Goal: Feedback & Contribution: Submit feedback/report problem

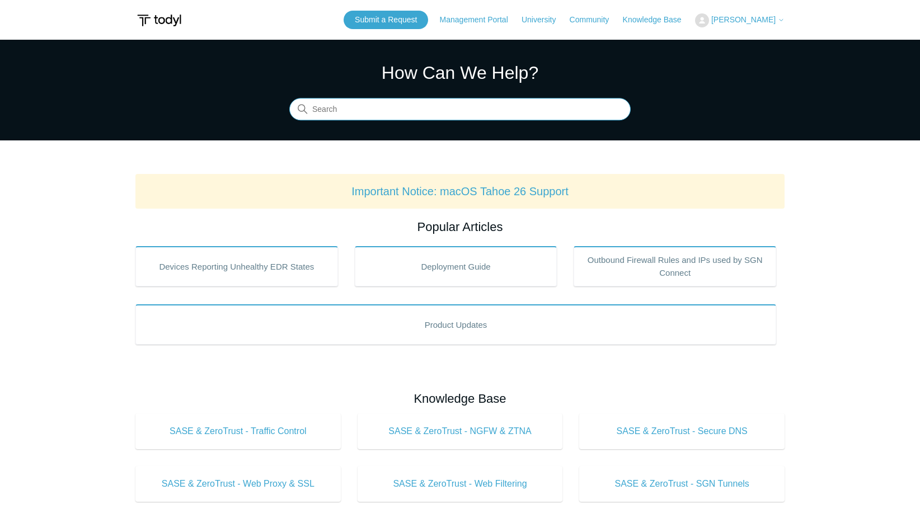
click at [379, 115] on input "Search" at bounding box center [459, 110] width 341 height 22
click at [354, 111] on input "Search" at bounding box center [459, 110] width 341 height 22
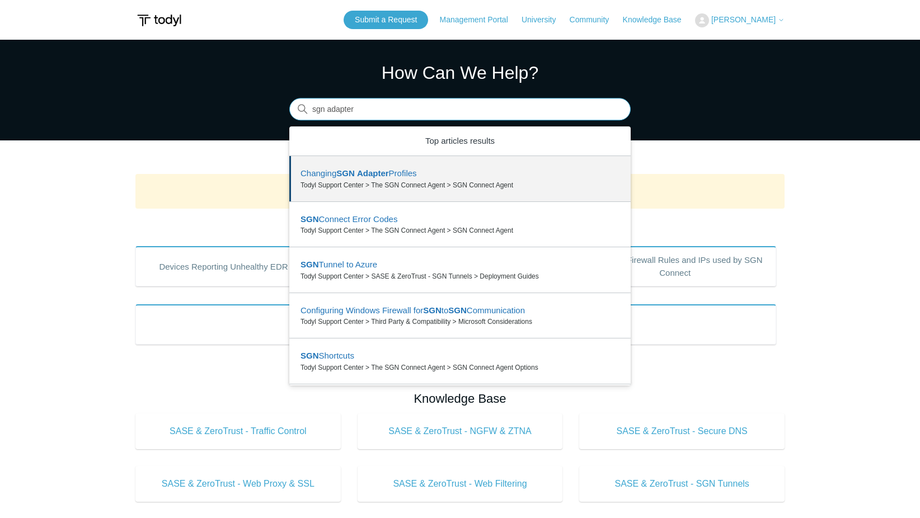
click at [378, 111] on input "sgn adapter" at bounding box center [459, 110] width 341 height 22
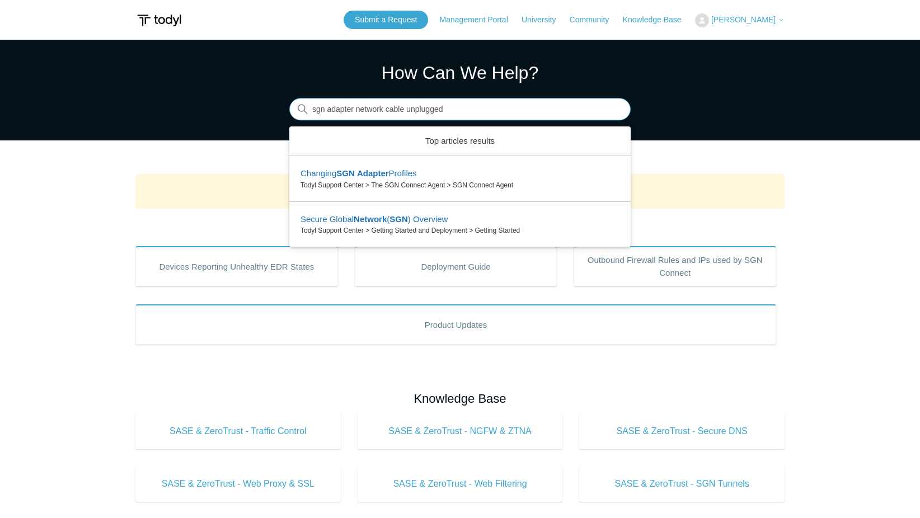
type input "sgn adapter network cable unplugged"
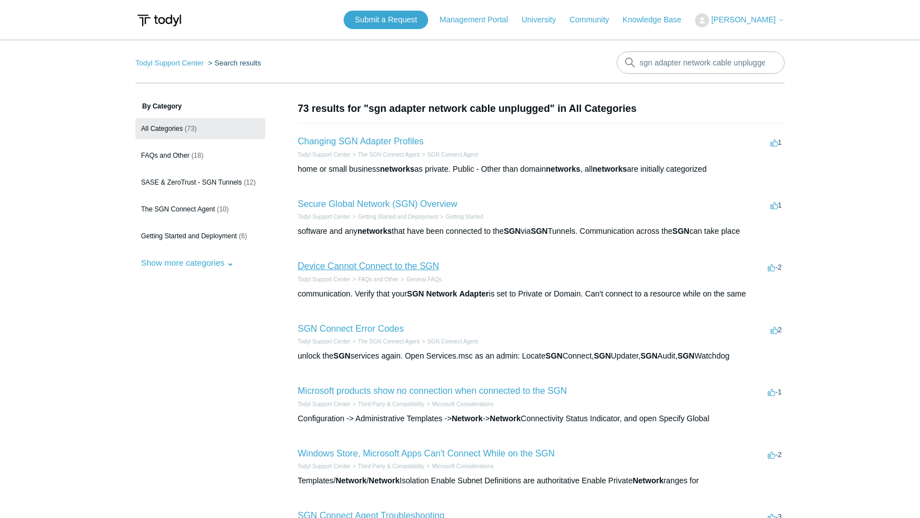
drag, startPoint x: 387, startPoint y: 268, endPoint x: 474, endPoint y: 277, distance: 87.3
click at [386, 268] on link "Device Cannot Connect to the SGN" at bounding box center [369, 266] width 142 height 10
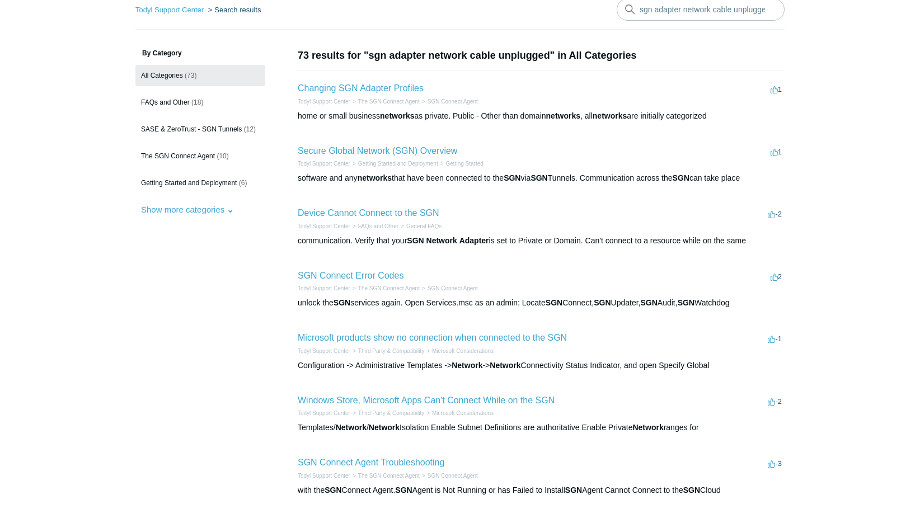
scroll to position [56, 0]
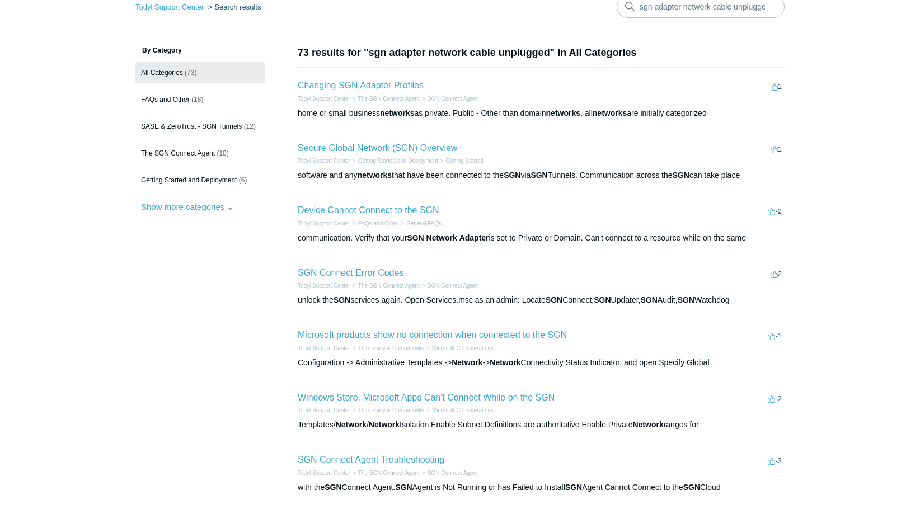
drag, startPoint x: 371, startPoint y: 54, endPoint x: 548, endPoint y: 54, distance: 178.0
click at [548, 54] on h1 "73 results for "sgn adapter network cable unplugged" in All Categories" at bounding box center [541, 52] width 487 height 15
drag, startPoint x: 548, startPoint y: 54, endPoint x: 537, endPoint y: 55, distance: 11.2
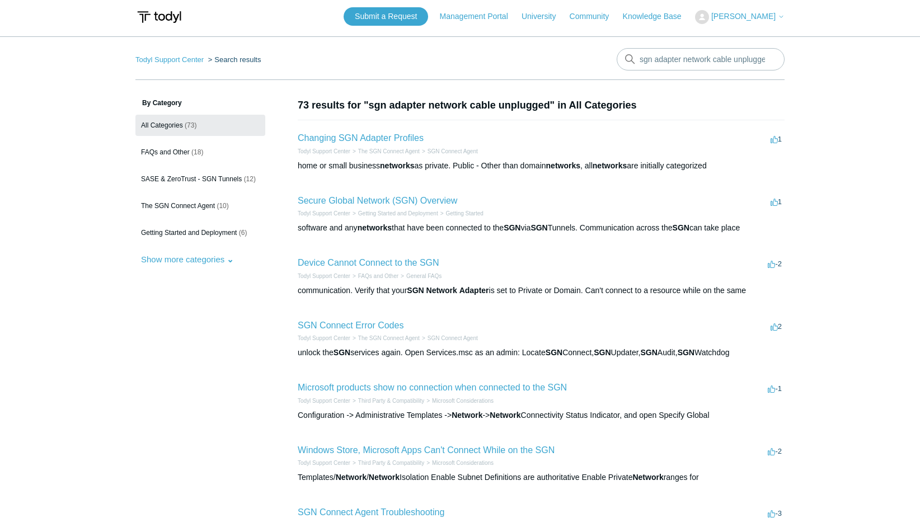
scroll to position [0, 0]
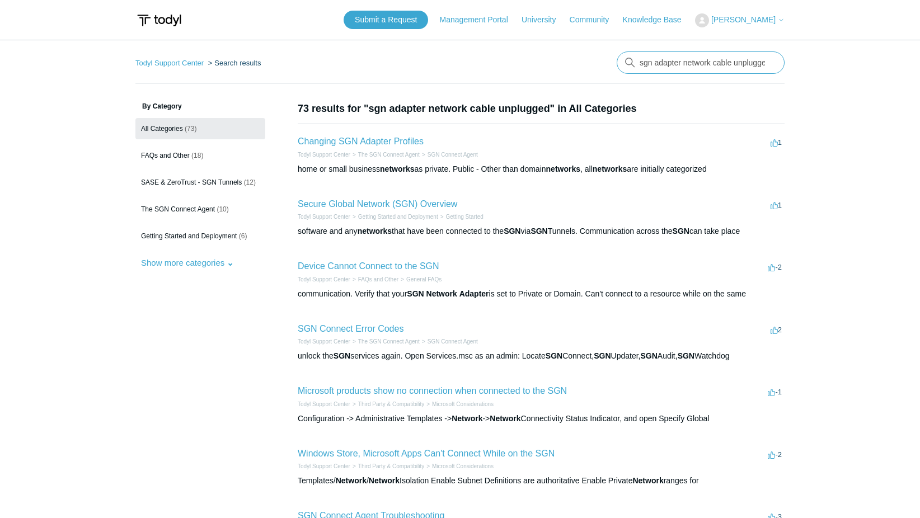
click at [690, 66] on input "sgn adapter network cable unplugged" at bounding box center [701, 62] width 168 height 22
click at [771, 59] on input "sgn adapter network cable unplugged" at bounding box center [701, 62] width 168 height 22
click at [768, 60] on input "sgn adapter network cable unplugged" at bounding box center [701, 62] width 168 height 22
click at [765, 61] on input "Search" at bounding box center [701, 62] width 168 height 22
type input "reinstall todyl"
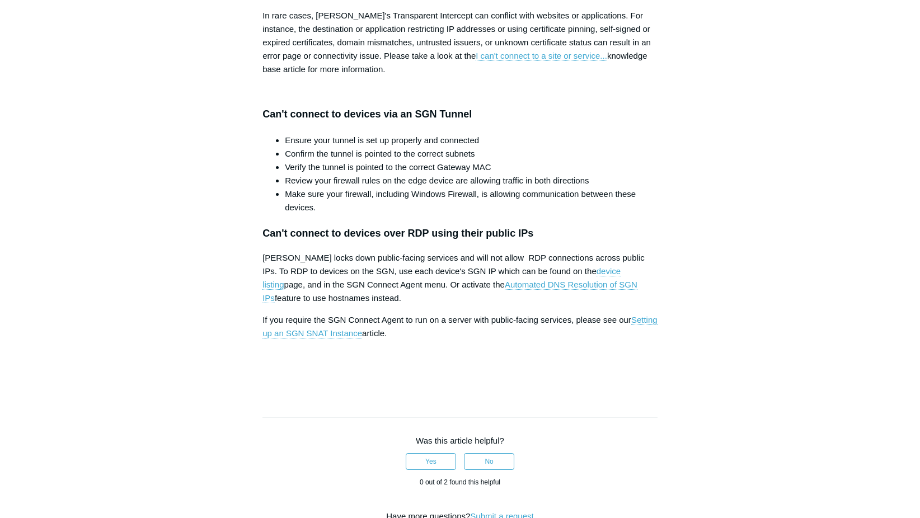
scroll to position [1343, 0]
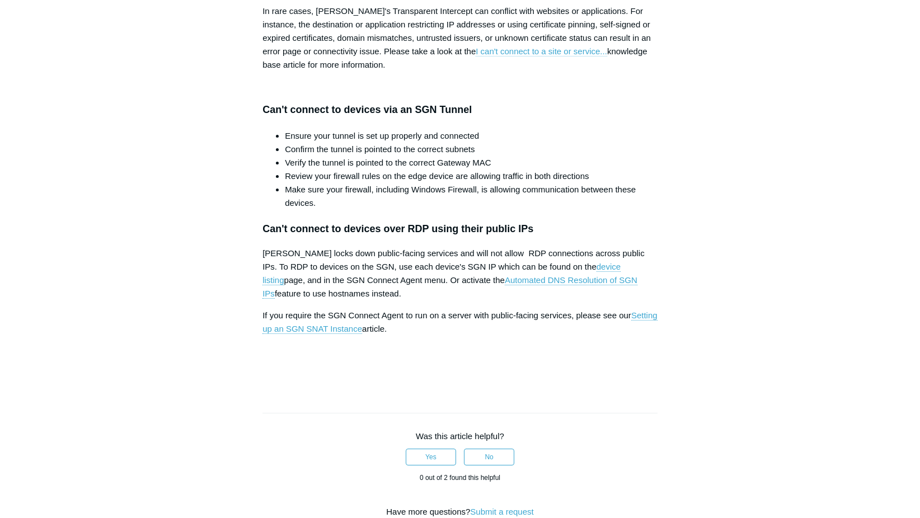
click at [519, 57] on link "I can't connect to a site or service..." at bounding box center [542, 51] width 132 height 10
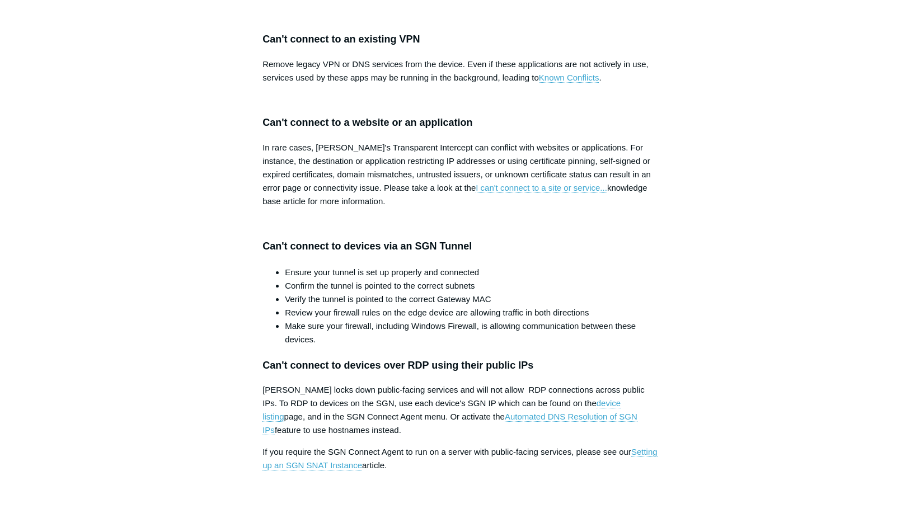
scroll to position [1175, 0]
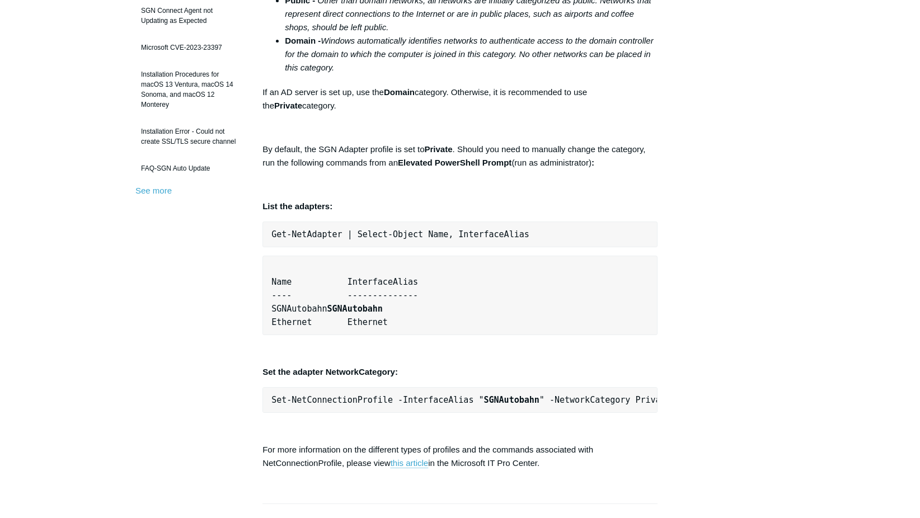
scroll to position [336, 0]
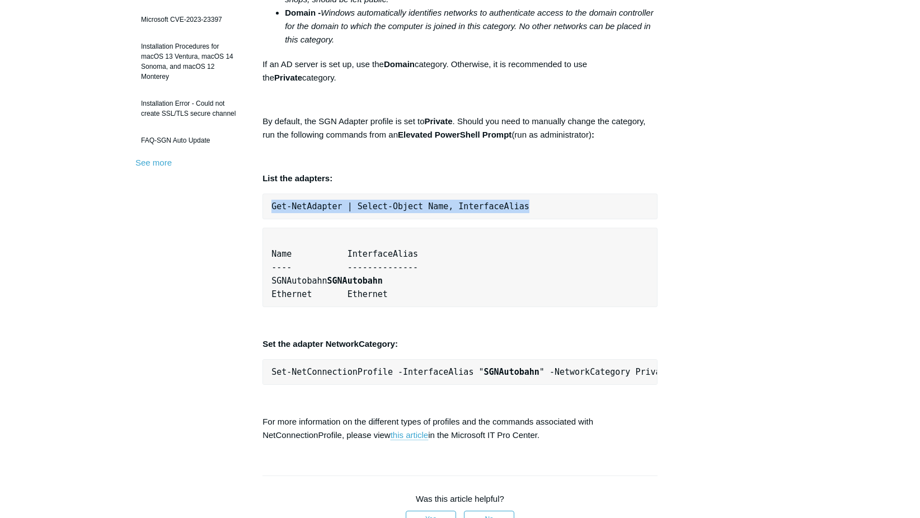
drag, startPoint x: 519, startPoint y: 206, endPoint x: 257, endPoint y: 209, distance: 261.9
click at [257, 209] on article "Changing SGN Adapter Profiles Follow Not yet followed by anyone This article ou…" at bounding box center [460, 300] width 429 height 1071
copy span "Get-NetAdapter | Select-Object Name, InterfaceAlias"
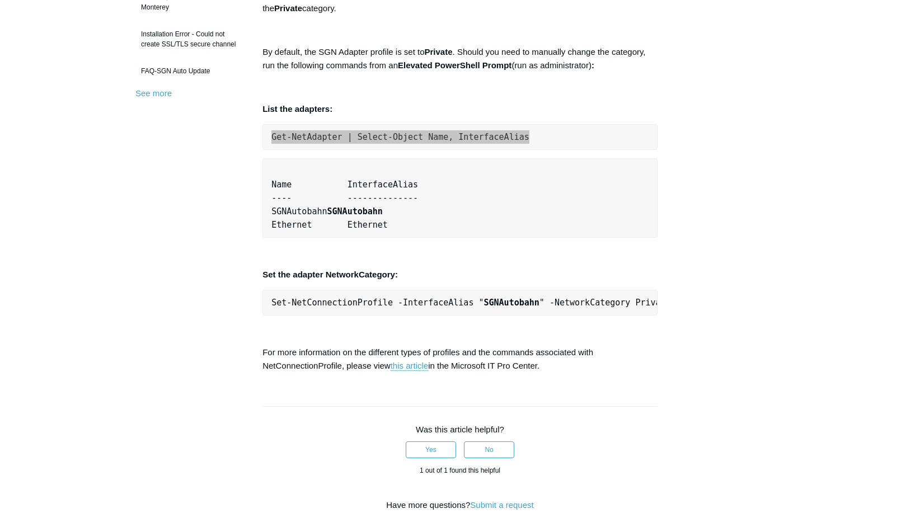
scroll to position [448, 0]
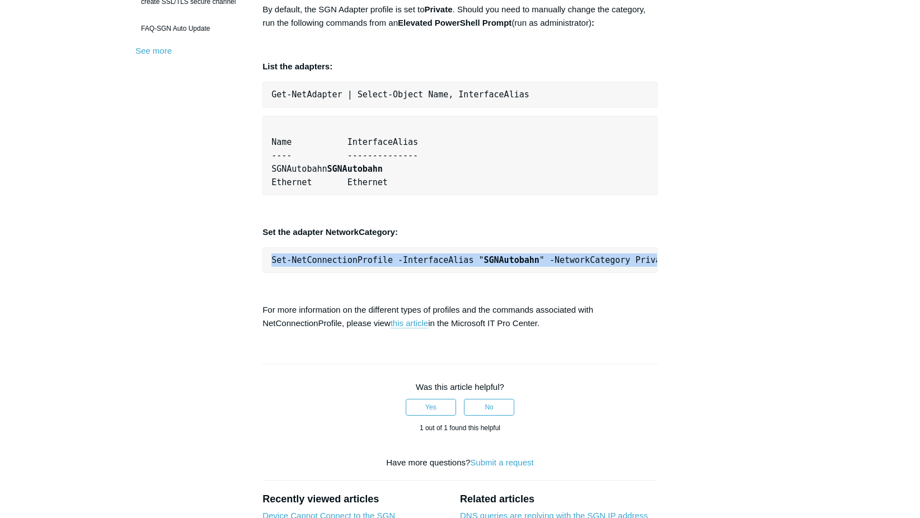
drag, startPoint x: 270, startPoint y: 259, endPoint x: 662, endPoint y: 264, distance: 391.8
click at [662, 264] on article "Changing SGN Adapter Profiles Follow Not yet followed by anyone This article ou…" at bounding box center [460, 189] width 429 height 1071
copy span "Set-NetConnectionProfile -InterfaceAlias " SGNAutobahn " -NetworkCategory Priva…"
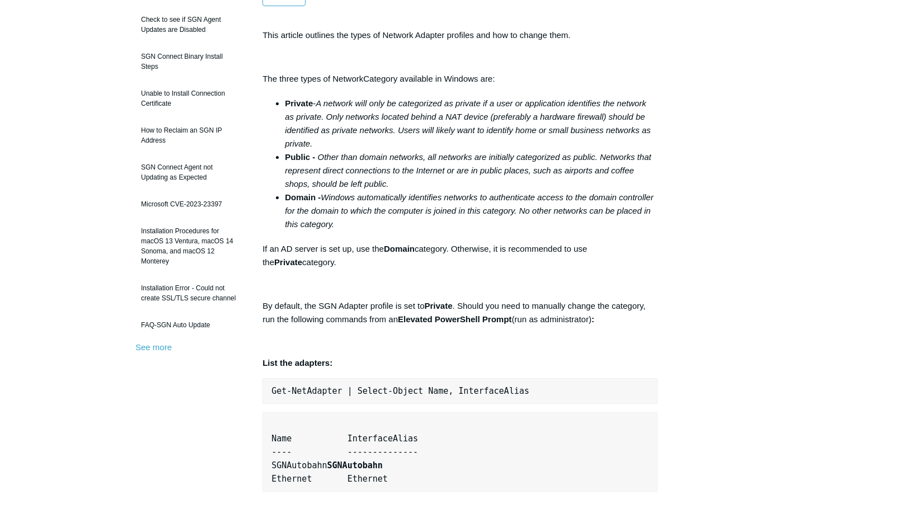
scroll to position [0, 0]
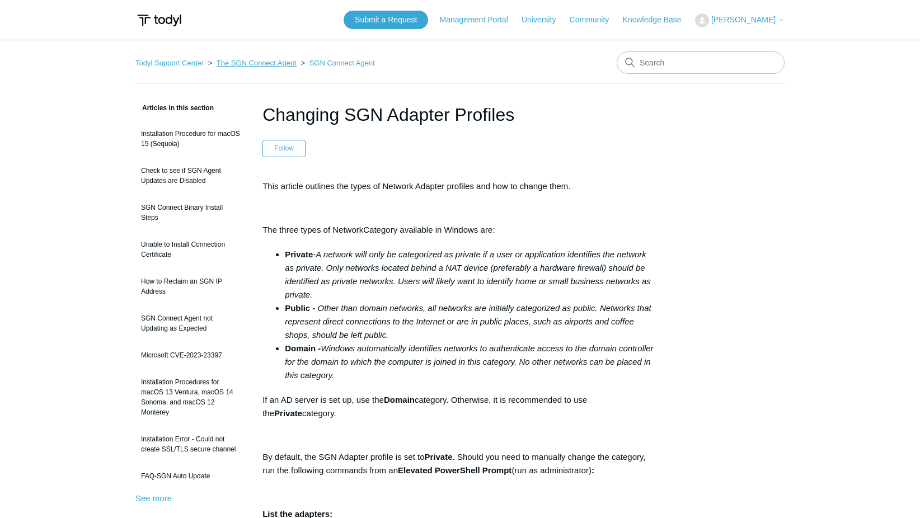
click at [255, 60] on link "The SGN Connect Agent" at bounding box center [257, 63] width 80 height 8
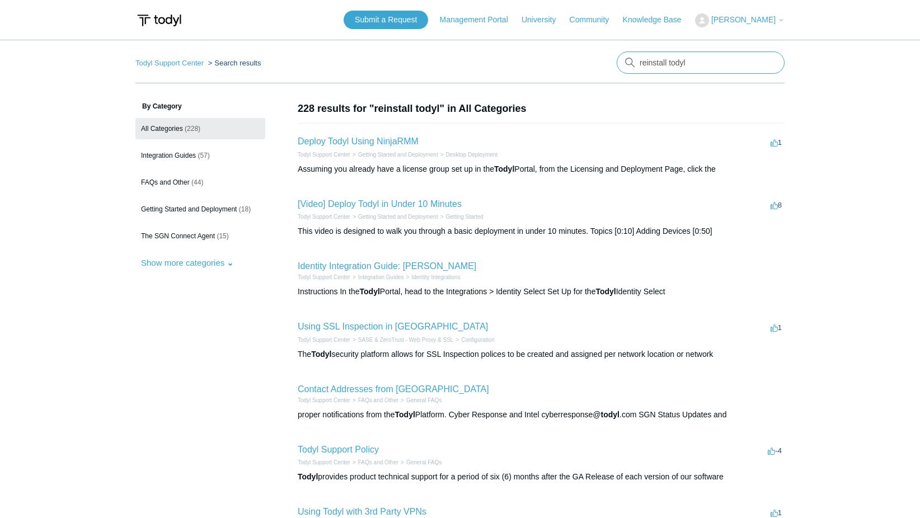
drag, startPoint x: 702, startPoint y: 59, endPoint x: 593, endPoint y: 51, distance: 109.4
click at [593, 51] on main "Todyl Support Center Search results There are no matching results in this help …" at bounding box center [460, 412] width 920 height 744
type input "install"
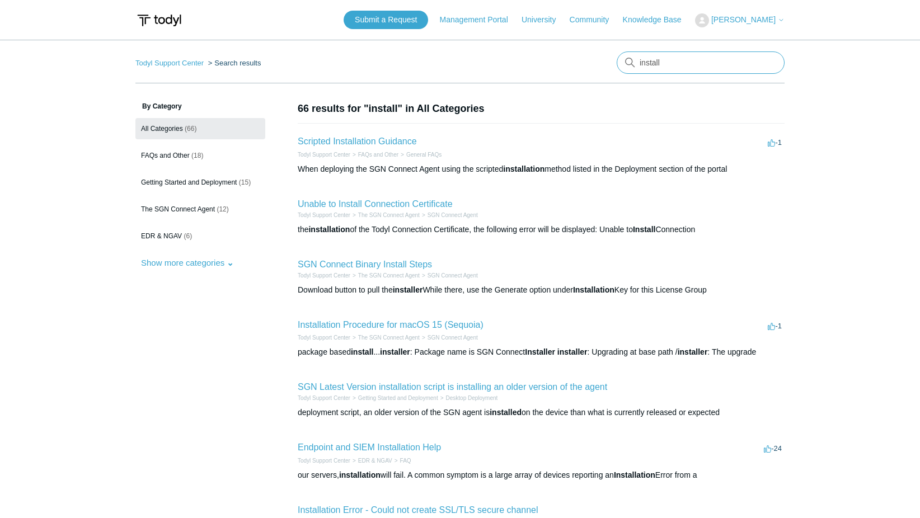
drag, startPoint x: 682, startPoint y: 63, endPoint x: 589, endPoint y: 62, distance: 92.9
click at [589, 62] on nav "Todyl Support Center Search results install" at bounding box center [459, 67] width 649 height 32
type input "uninstall"
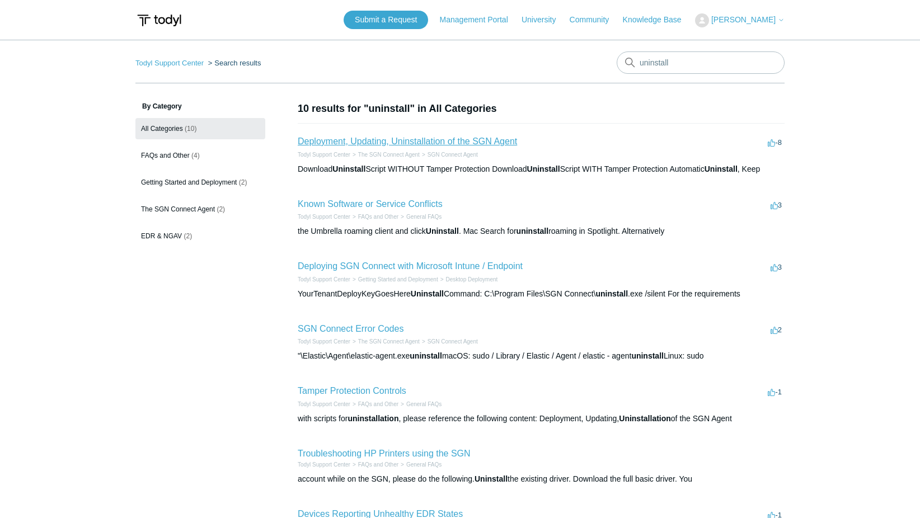
click at [424, 137] on link "Deployment, Updating, Uninstallation of the SGN Agent" at bounding box center [407, 142] width 219 height 10
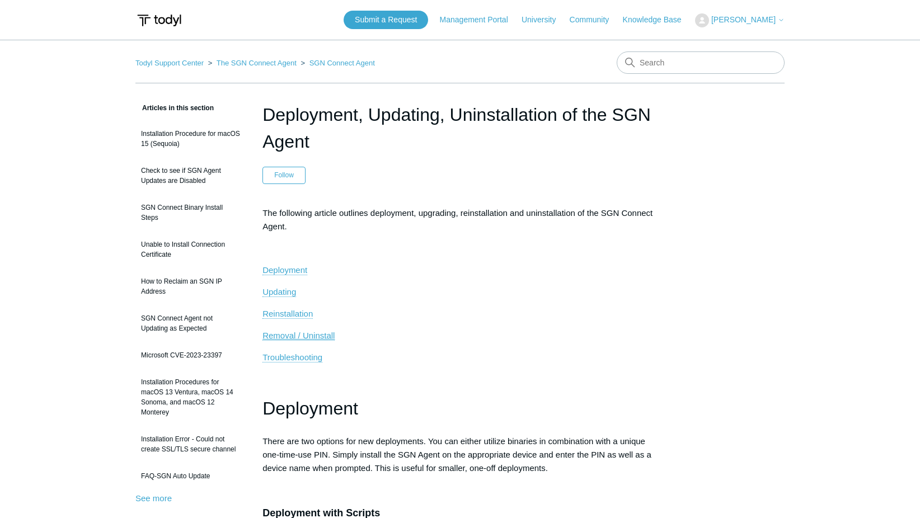
click at [304, 334] on span "Removal / Uninstall" at bounding box center [298, 336] width 72 height 10
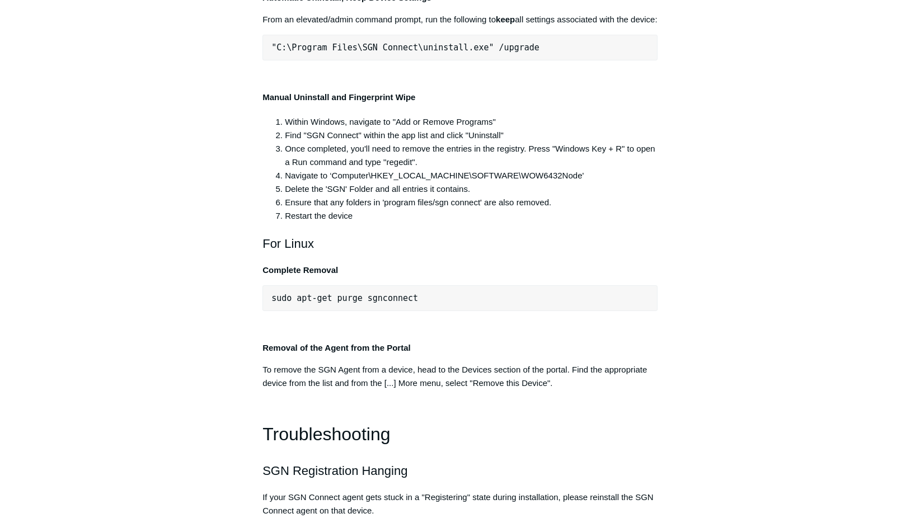
scroll to position [2233, 0]
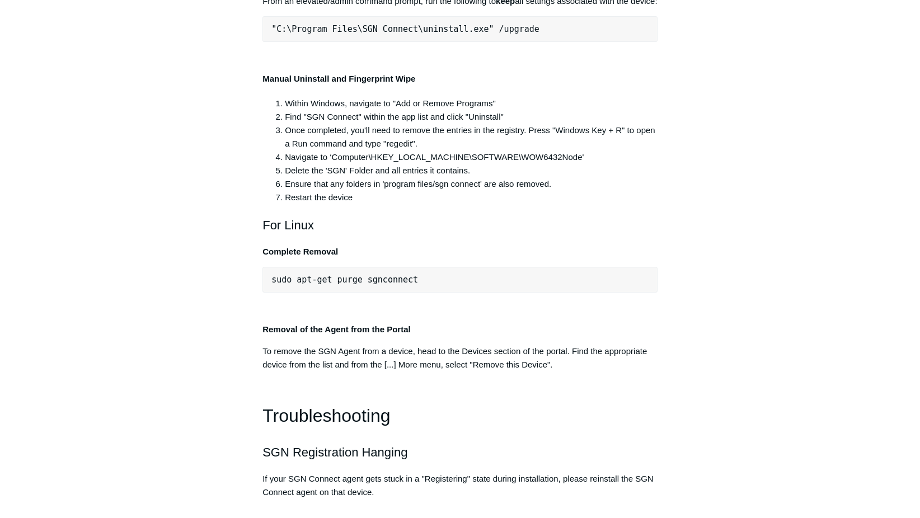
drag, startPoint x: 479, startPoint y: 178, endPoint x: 252, endPoint y: 175, distance: 226.7
drag, startPoint x: 252, startPoint y: 175, endPoint x: 330, endPoint y: 183, distance: 78.8
copy span ""C:\Program Files\SGN Connect\uninstall.exe""
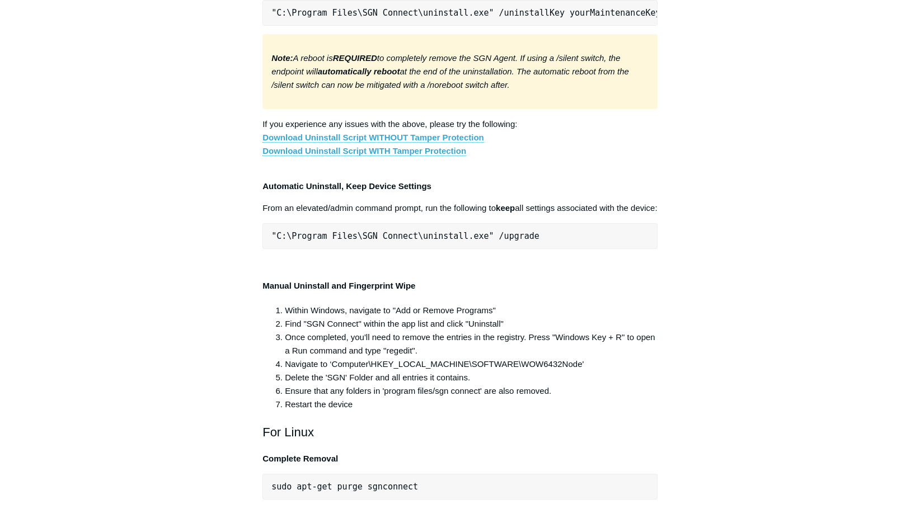
scroll to position [2177, 0]
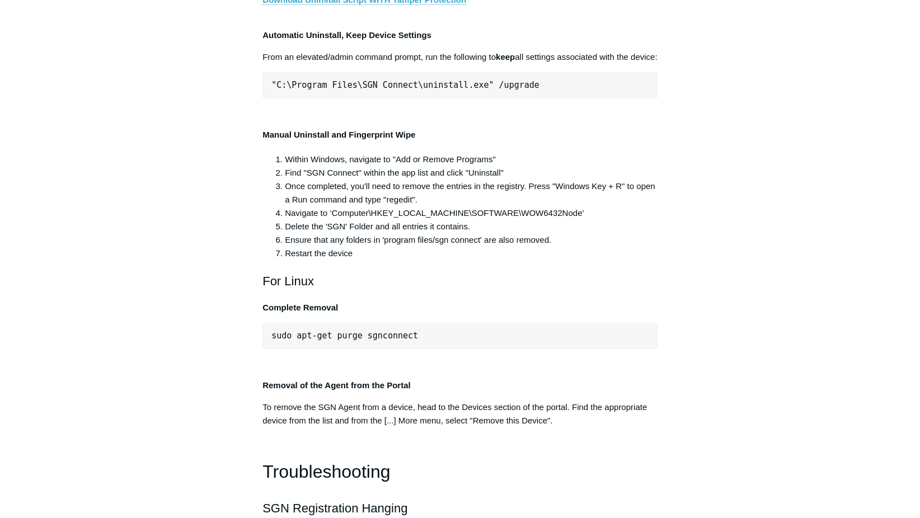
drag, startPoint x: 646, startPoint y: 289, endPoint x: 219, endPoint y: 299, distance: 427.1
drag, startPoint x: 219, startPoint y: 299, endPoint x: 277, endPoint y: 296, distance: 58.3
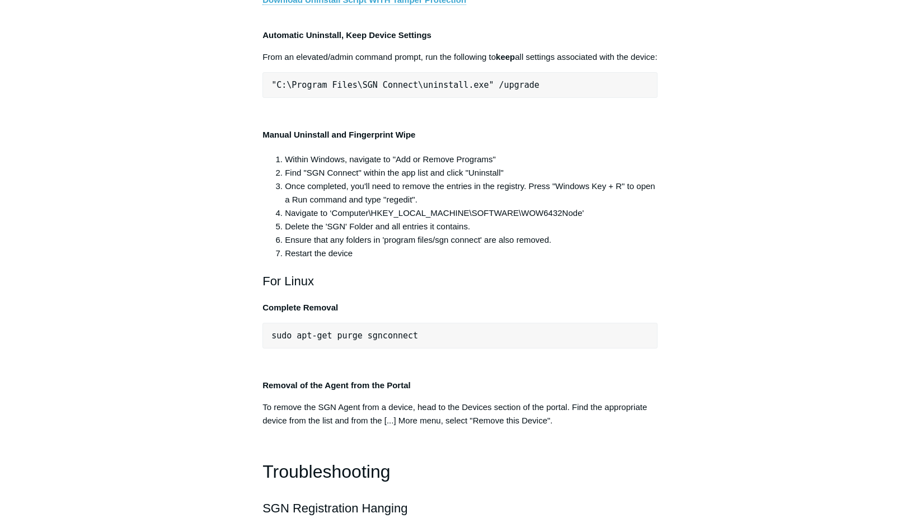
drag, startPoint x: 271, startPoint y: 293, endPoint x: 660, endPoint y: 297, distance: 389.6
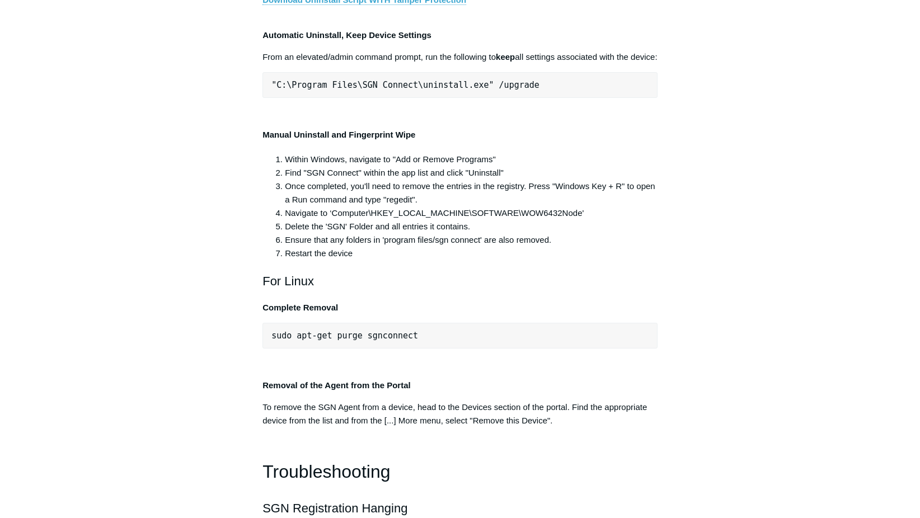
copy pre ""C:\Program Files\SGN Connect\uninstall.exe" /uninstallKey yourMaintenanceKeyHe…"
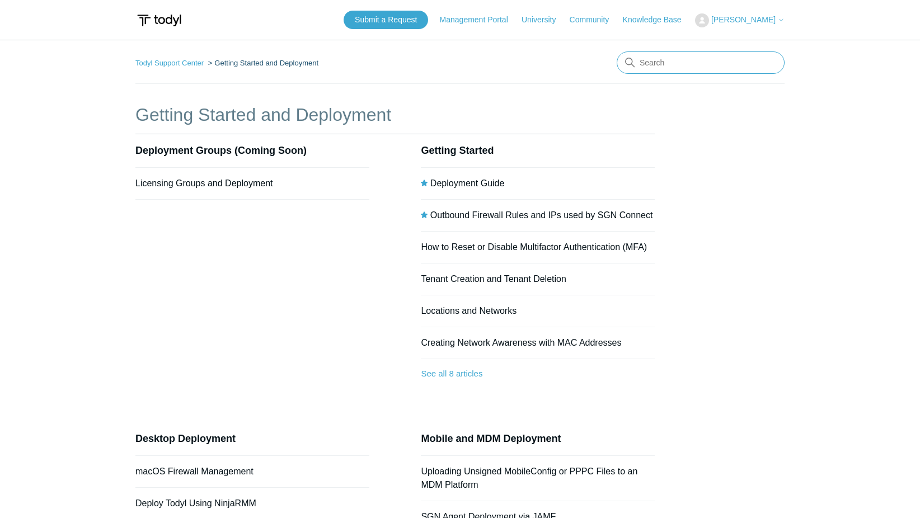
click at [718, 59] on input "Search" at bounding box center [701, 62] width 168 height 22
type input "maintenance key"
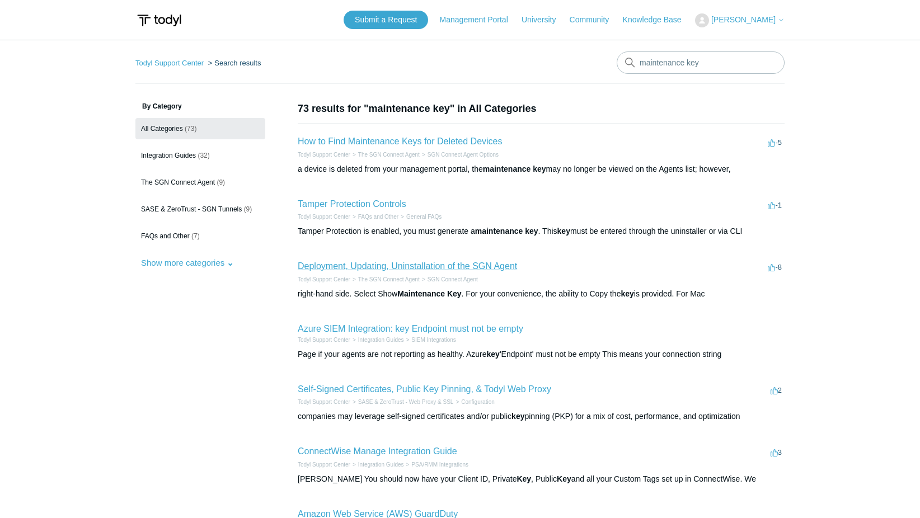
click at [387, 264] on link "Deployment, Updating, Uninstallation of the SGN Agent" at bounding box center [407, 266] width 219 height 10
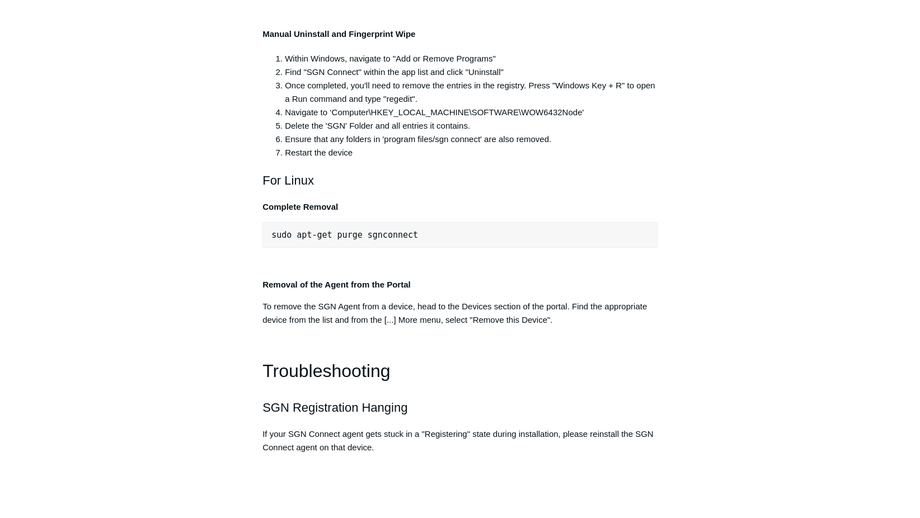
scroll to position [2351, 0]
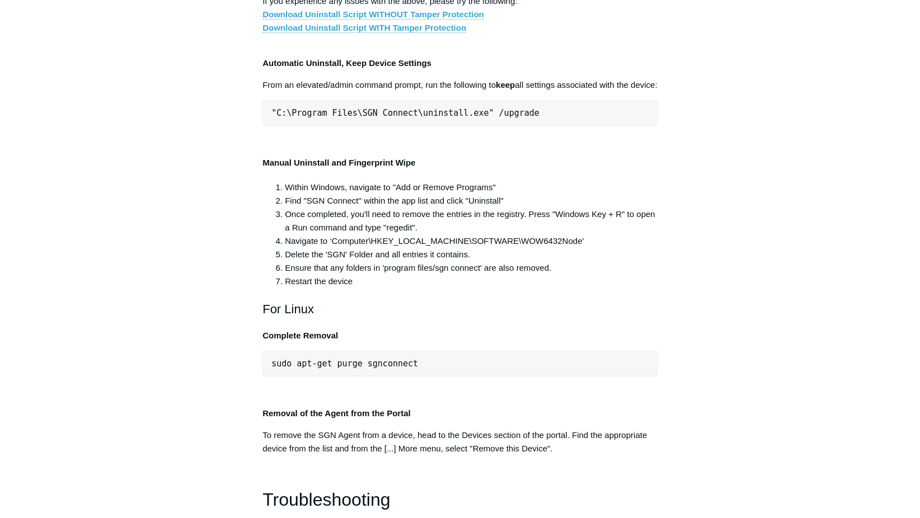
scroll to position [2183, 0]
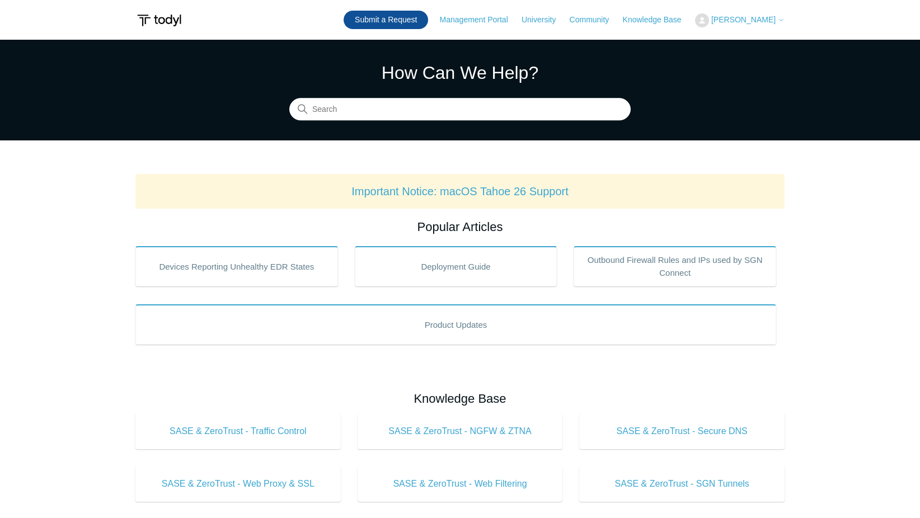
click at [369, 27] on link "Submit a Request" at bounding box center [386, 20] width 85 height 18
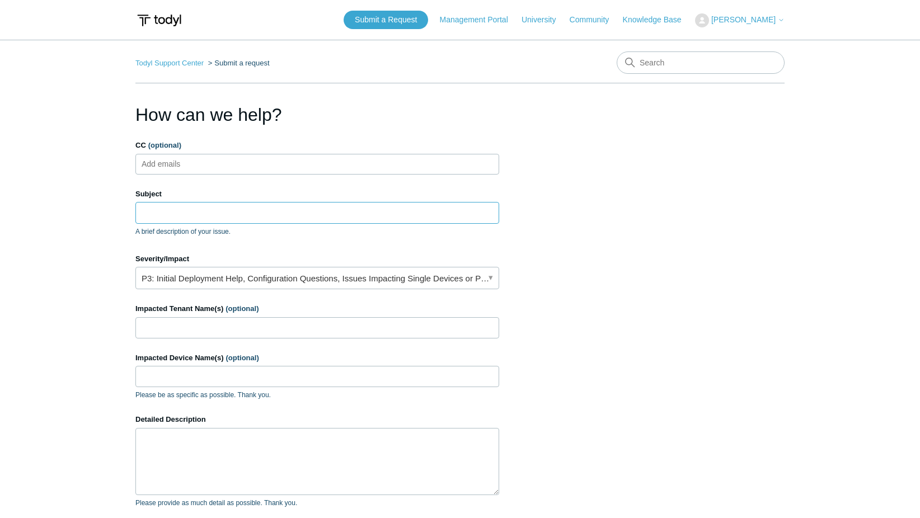
click at [152, 216] on input "Subject" at bounding box center [317, 212] width 364 height 21
type input "T"
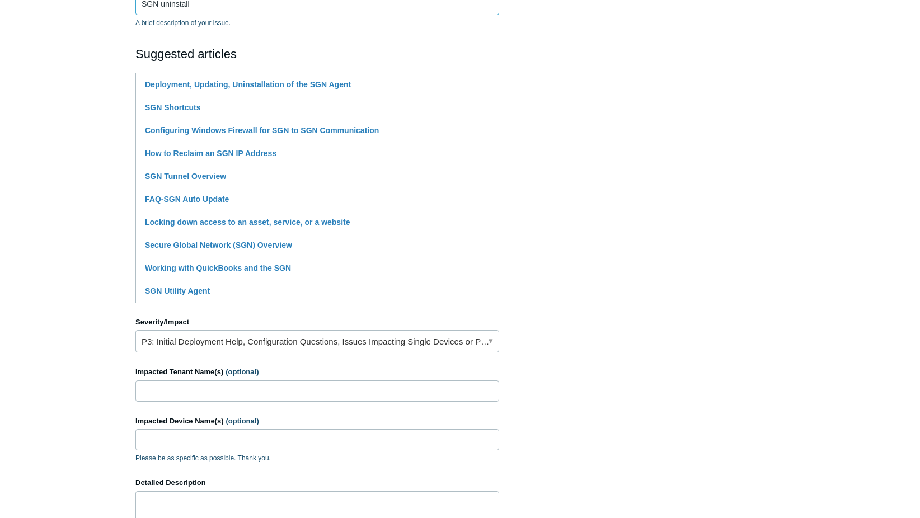
scroll to position [280, 0]
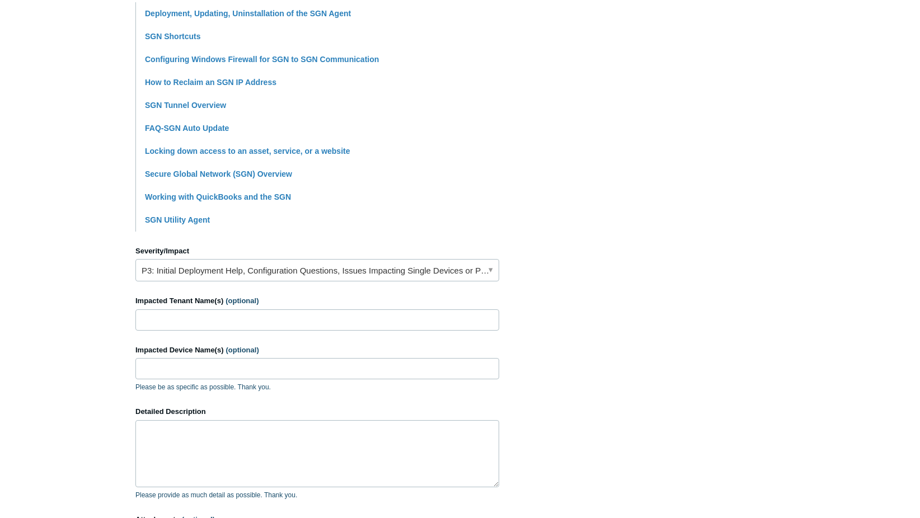
type input "SGN uninstall"
click at [157, 324] on input "Impacted Tenant Name(s) (optional)" at bounding box center [317, 319] width 364 height 21
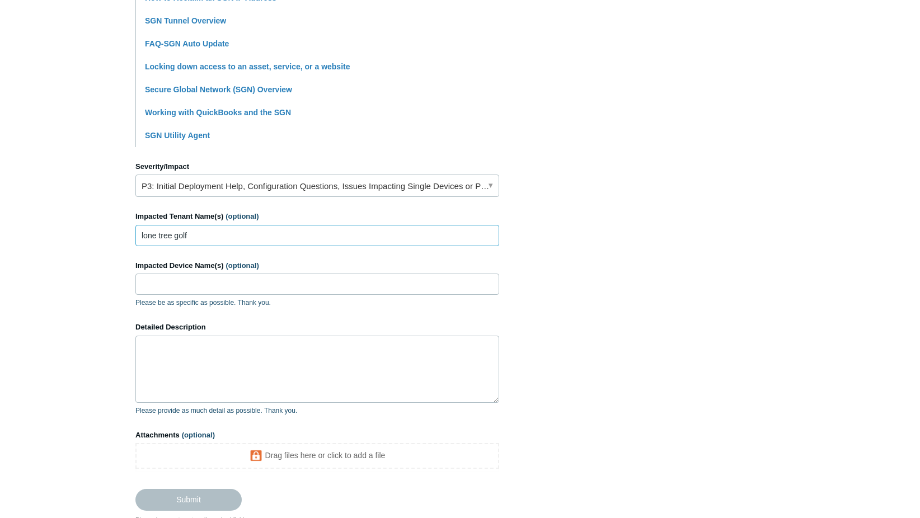
scroll to position [392, 0]
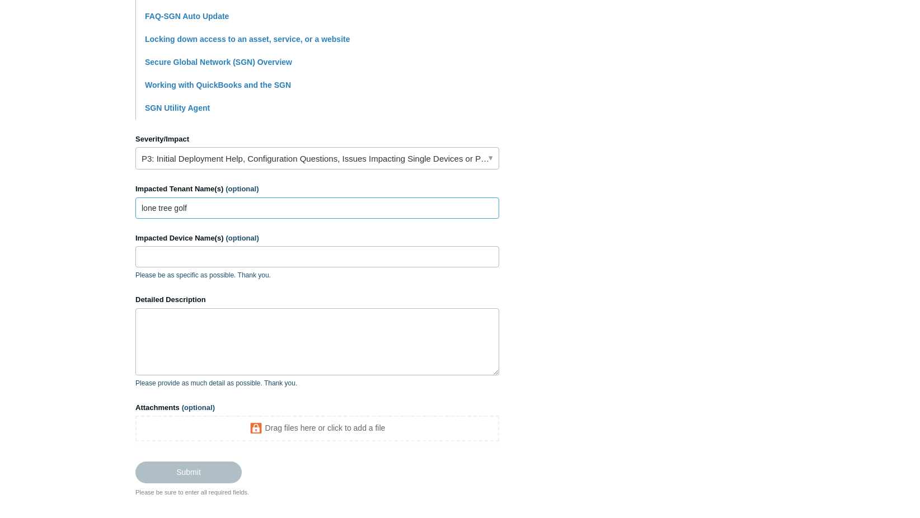
type input "lone tree golf"
click at [160, 326] on textarea "Detailed Description" at bounding box center [317, 341] width 364 height 67
click at [168, 322] on textarea "Detailed Description" at bounding box center [317, 341] width 364 height 67
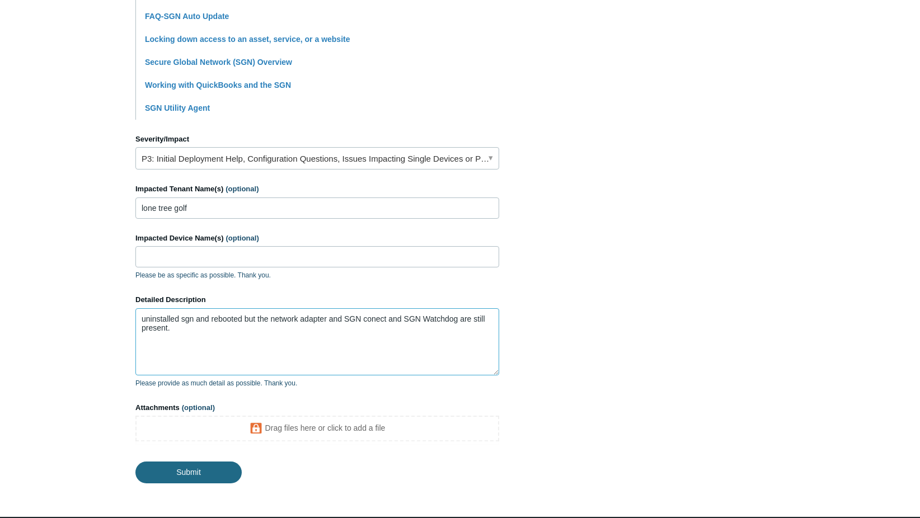
type textarea "uninstalled sgn and rebooted but the network adapter and SGN conect and SGN Wat…"
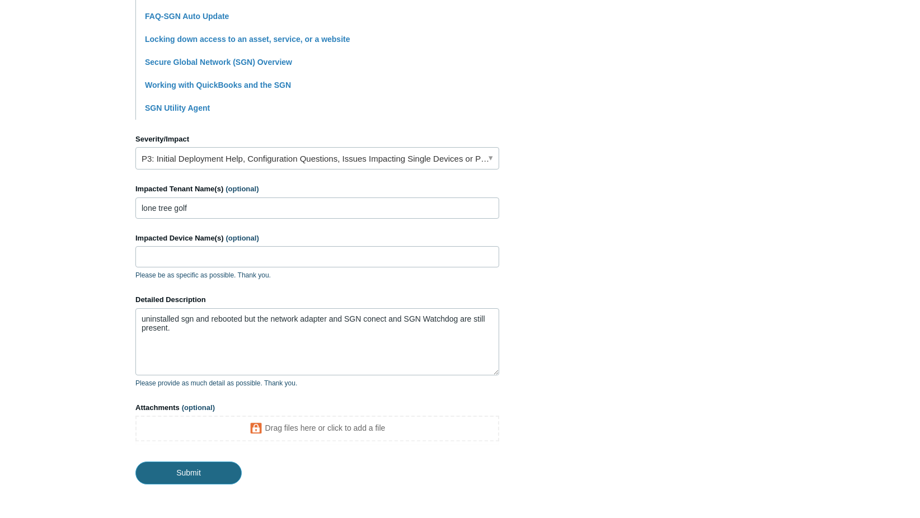
click at [189, 470] on input "Submit" at bounding box center [188, 473] width 106 height 22
